Goal: Check status: Check status

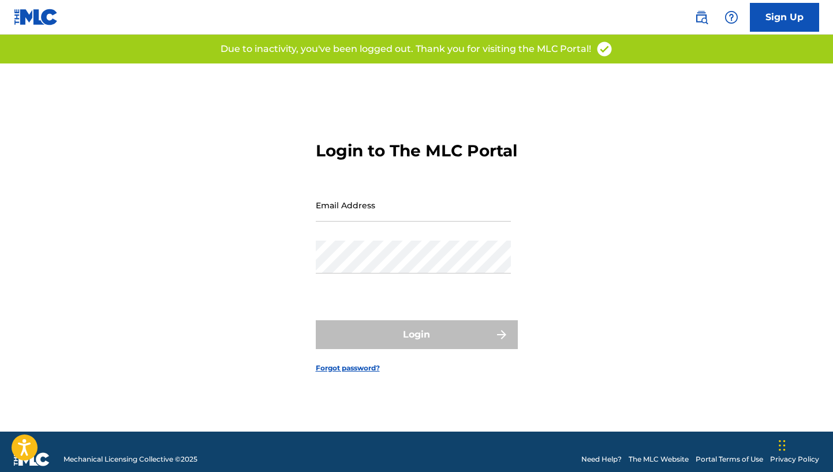
click at [328, 211] on input "Email Address" at bounding box center [413, 205] width 195 height 33
type input "[EMAIL_ADDRESS][DOMAIN_NAME]"
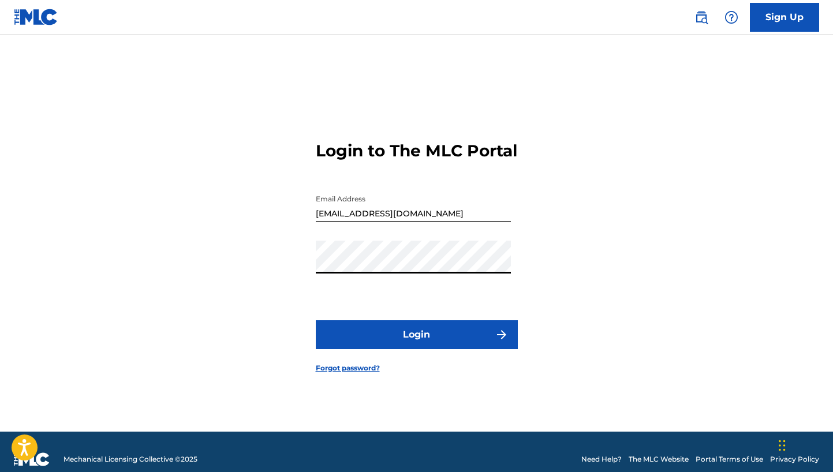
click at [316, 320] on button "Login" at bounding box center [417, 334] width 202 height 29
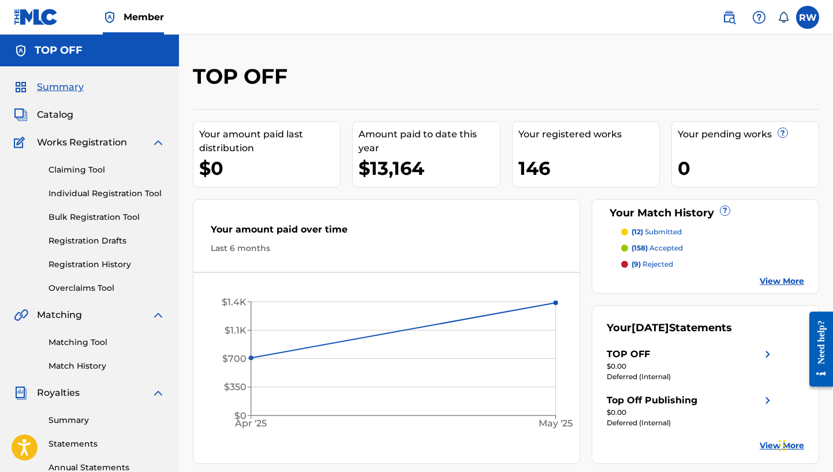
click at [655, 233] on p "(12) submitted" at bounding box center [656, 232] width 50 height 10
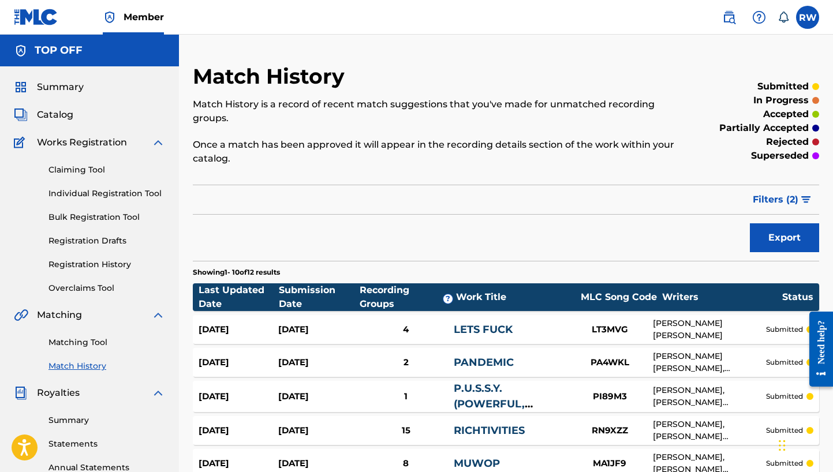
click at [62, 92] on span "Summary" at bounding box center [60, 87] width 47 height 14
